Goal: Information Seeking & Learning: Learn about a topic

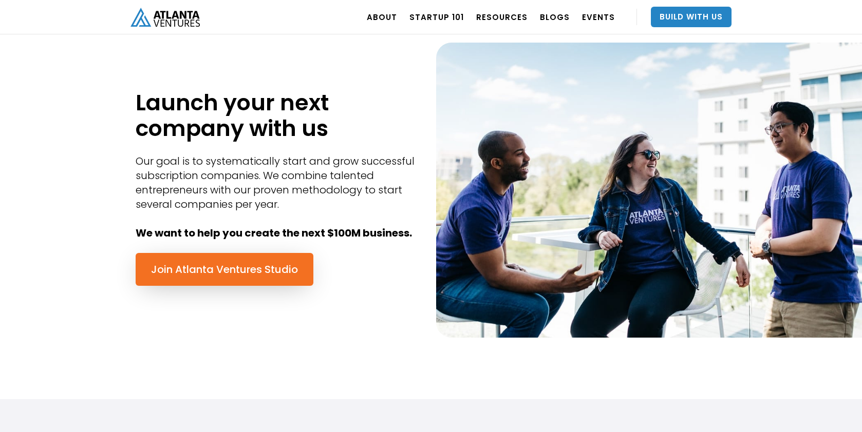
scroll to position [438, 0]
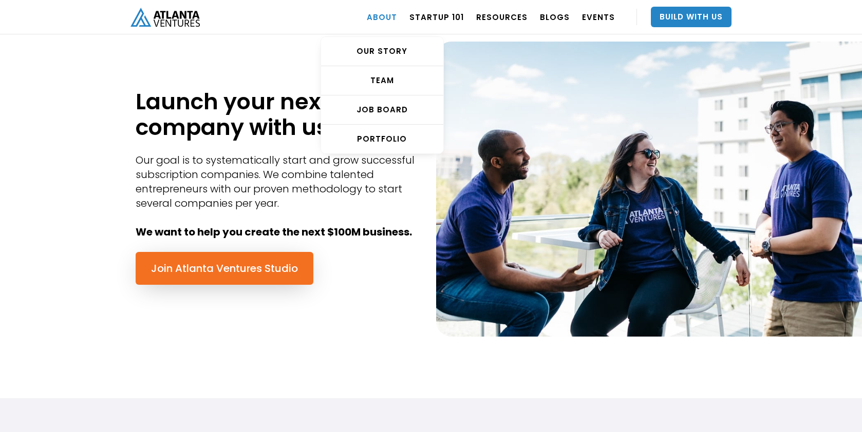
click at [383, 20] on link "ABOUT" at bounding box center [382, 17] width 30 height 29
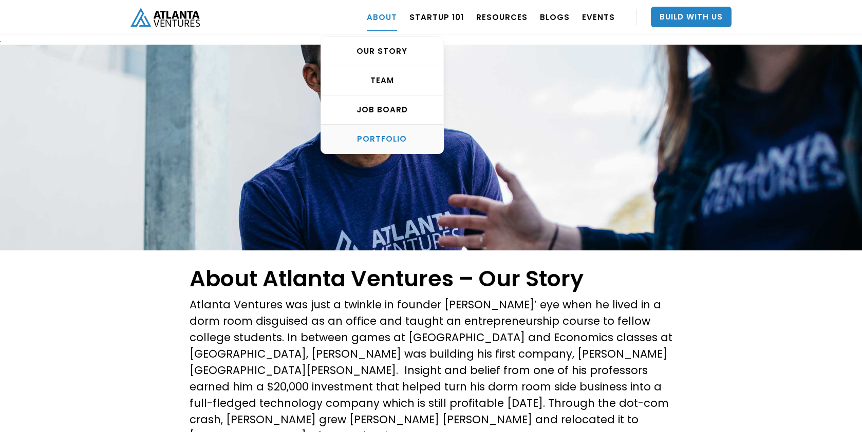
click at [396, 143] on div "PORTFOLIO" at bounding box center [382, 139] width 122 height 10
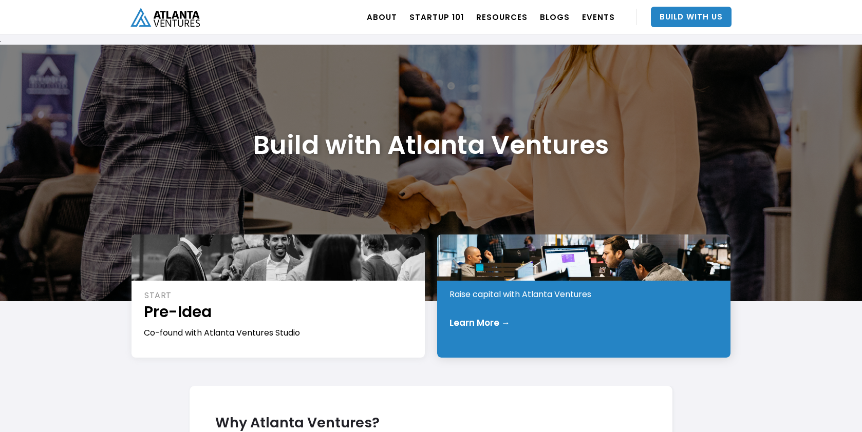
click at [523, 309] on div "INVEST Early Stage Raise capital with Atlanta Ventures Learn More →" at bounding box center [583, 296] width 293 height 123
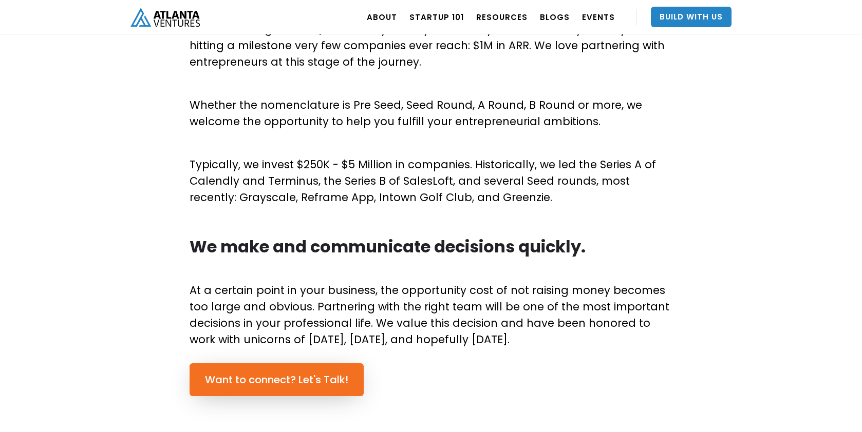
scroll to position [557, 0]
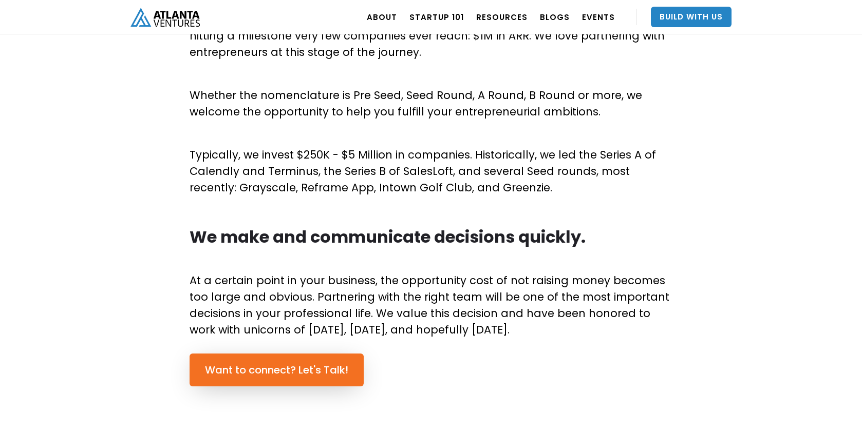
click at [411, 189] on p "Typically, we invest $250K - $5 Million in companies. Historically, we led the …" at bounding box center [430, 171] width 483 height 49
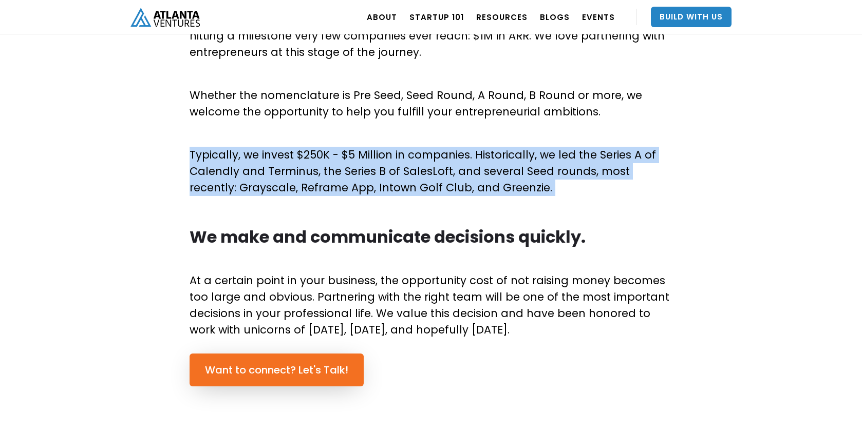
click at [411, 189] on p "Typically, we invest $250K - $5 Million in companies. Historically, we led the …" at bounding box center [430, 171] width 483 height 49
click at [451, 166] on p "Typically, we invest $250K - $5 Million in companies. Historically, we led the …" at bounding box center [430, 171] width 483 height 49
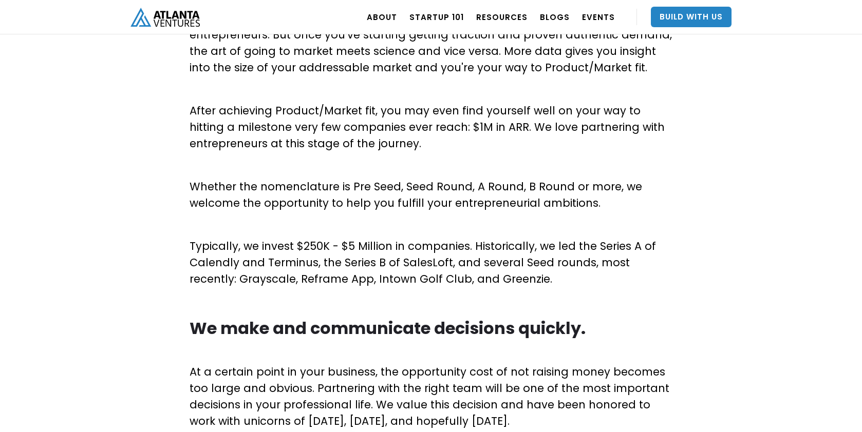
scroll to position [409, 0]
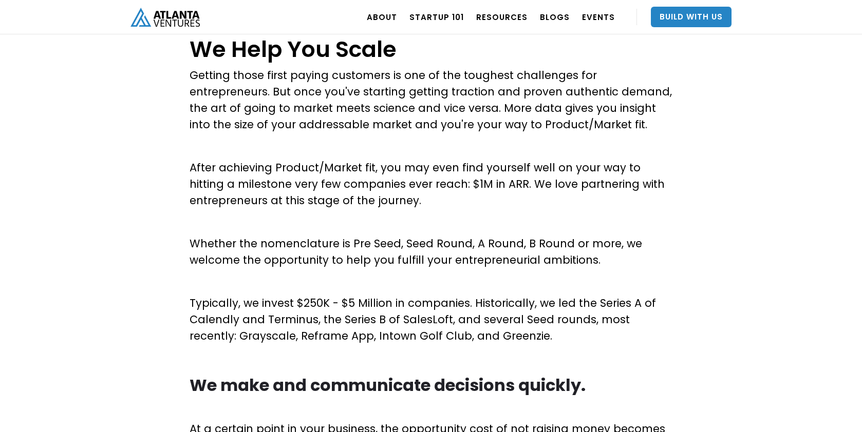
click at [353, 239] on p "Whether the nomenclature is Pre Seed, Seed Round, A Round, B Round or more, we …" at bounding box center [430, 252] width 483 height 33
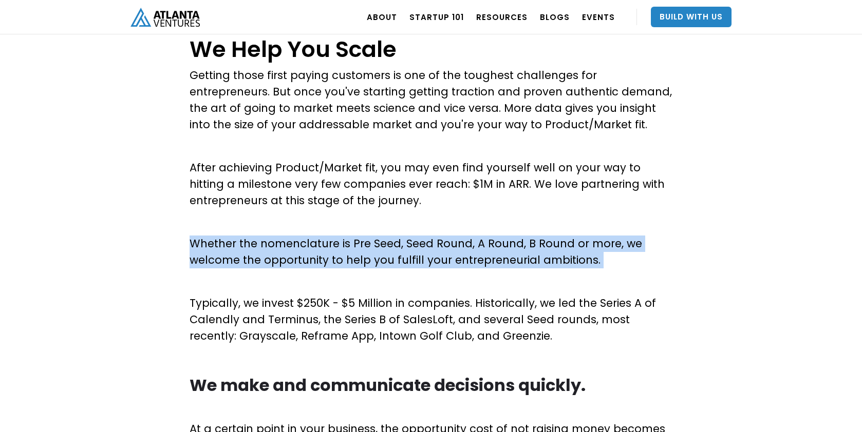
click at [353, 239] on p "Whether the nomenclature is Pre Seed, Seed Round, A Round, B Round or more, we …" at bounding box center [430, 252] width 483 height 33
click at [439, 253] on p "Whether the nomenclature is Pre Seed, Seed Round, A Round, B Round or more, we …" at bounding box center [430, 252] width 483 height 33
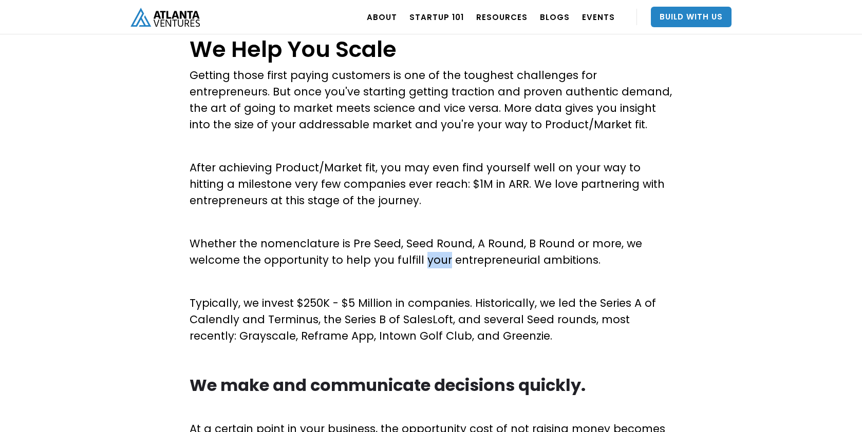
click at [439, 253] on p "Whether the nomenclature is Pre Seed, Seed Round, A Round, B Round or more, we …" at bounding box center [430, 252] width 483 height 33
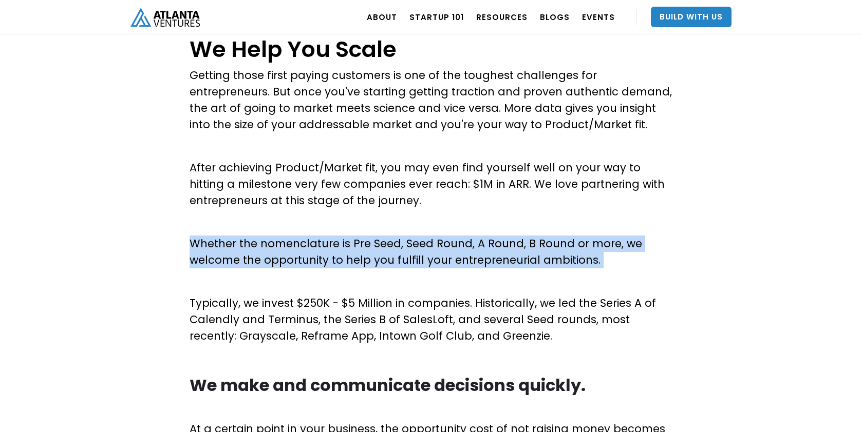
click at [439, 253] on p "Whether the nomenclature is Pre Seed, Seed Round, A Round, B Round or more, we …" at bounding box center [430, 252] width 483 height 33
click at [412, 254] on p "Whether the nomenclature is Pre Seed, Seed Round, A Round, B Round or more, we …" at bounding box center [430, 252] width 483 height 33
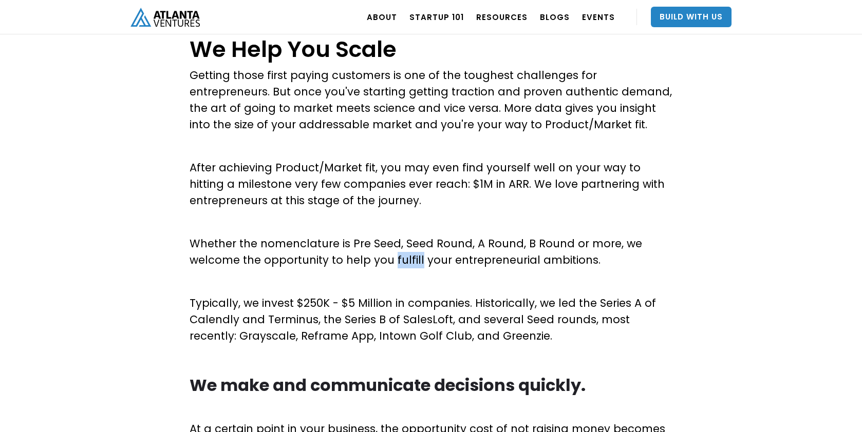
click at [412, 254] on p "Whether the nomenclature is Pre Seed, Seed Round, A Round, B Round or more, we …" at bounding box center [430, 252] width 483 height 33
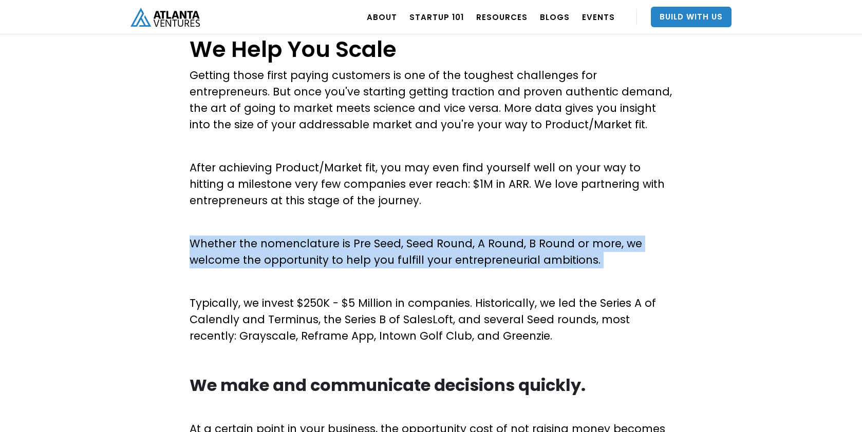
click at [412, 254] on p "Whether the nomenclature is Pre Seed, Seed Round, A Round, B Round or more, we …" at bounding box center [430, 252] width 483 height 33
click at [438, 257] on p "Whether the nomenclature is Pre Seed, Seed Round, A Round, B Round or more, we …" at bounding box center [430, 252] width 483 height 33
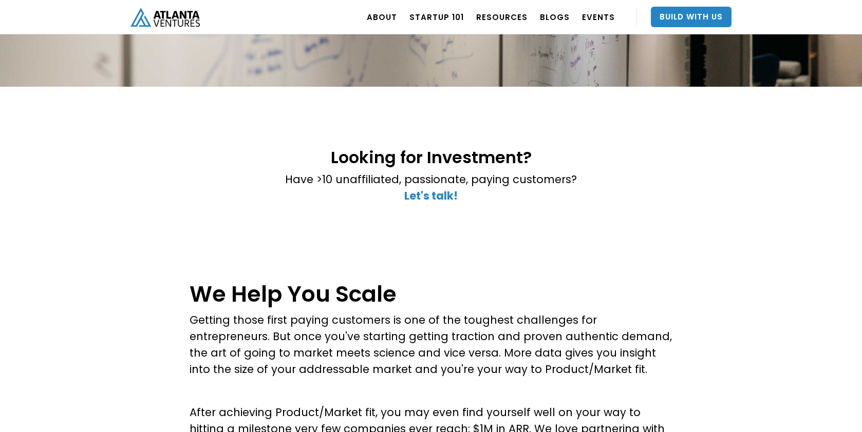
scroll to position [0, 0]
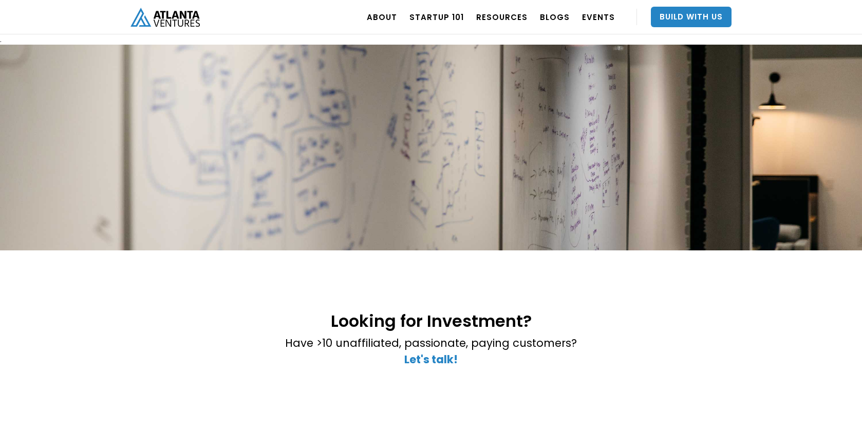
click at [198, 21] on img "home" at bounding box center [164, 17] width 69 height 19
